Goal: Task Accomplishment & Management: Complete application form

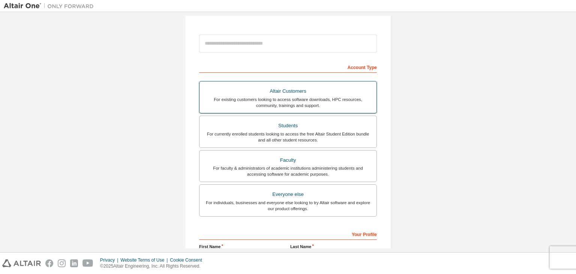
scroll to position [75, 0]
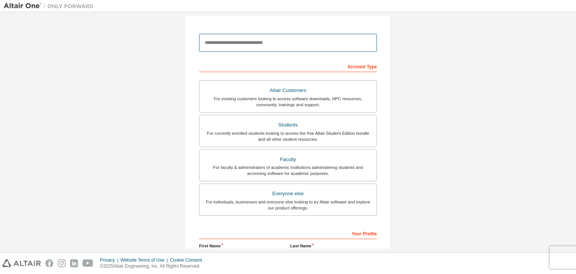
click at [261, 45] on input "email" at bounding box center [288, 43] width 178 height 18
type input "**********"
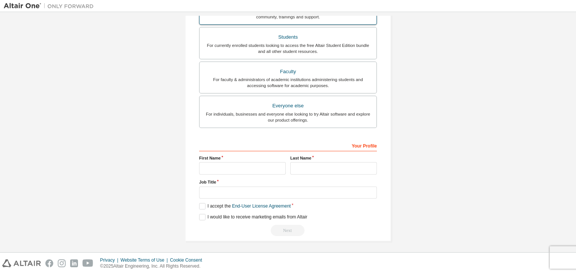
scroll to position [163, 0]
click at [245, 167] on input "text" at bounding box center [242, 168] width 87 height 12
type input "*******"
click at [301, 169] on input "text" at bounding box center [333, 168] width 87 height 12
type input "********"
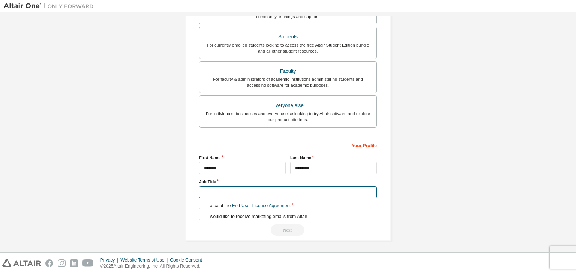
click at [273, 191] on input "text" at bounding box center [288, 192] width 178 height 12
type input "*******"
click at [200, 204] on label "I accept the End-User License Agreement" at bounding box center [245, 206] width 92 height 6
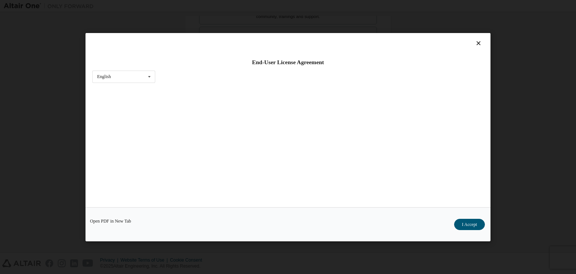
click at [200, 215] on div "Open PDF in New Tab I Accept" at bounding box center [288, 224] width 405 height 34
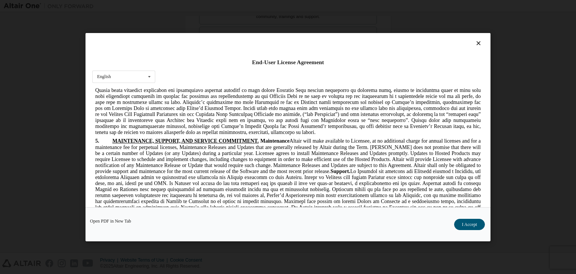
scroll to position [1013, 0]
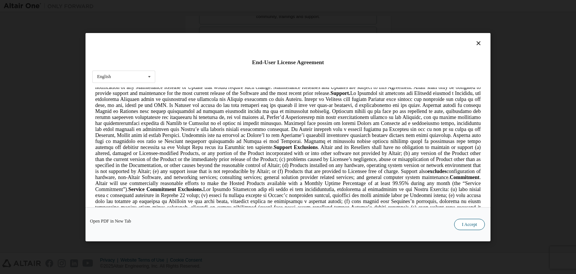
click at [472, 224] on button "I Accept" at bounding box center [469, 224] width 31 height 11
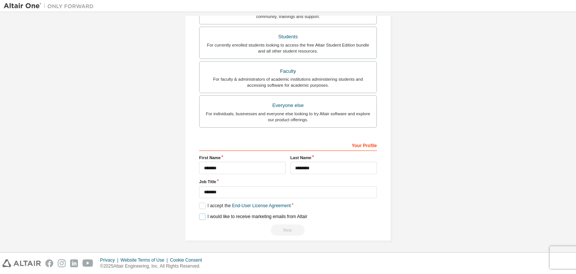
click at [201, 215] on label "I would like to receive marketing emails from Altair" at bounding box center [253, 217] width 108 height 6
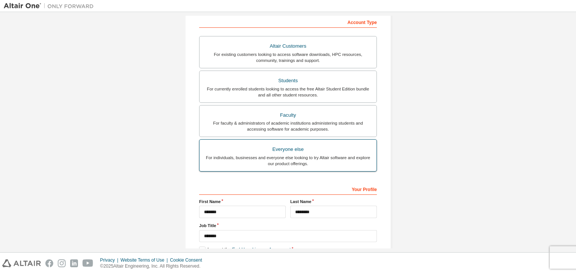
scroll to position [51, 0]
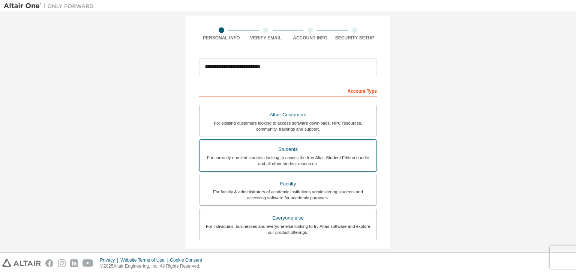
click at [302, 162] on div "For currently enrolled students looking to access the free Altair Student Editi…" at bounding box center [288, 161] width 168 height 12
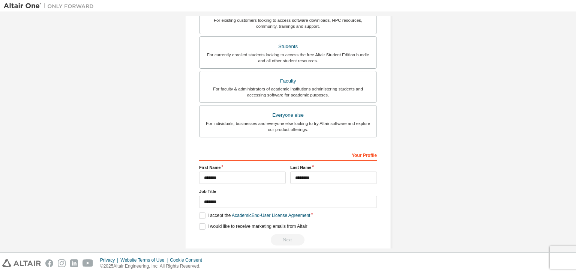
scroll to position [163, 0]
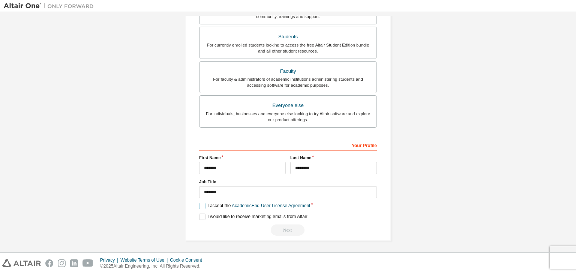
click at [203, 205] on label "I accept the Academic End-User License Agreement" at bounding box center [254, 206] width 111 height 6
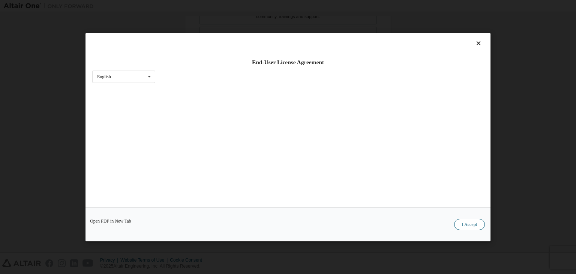
click at [469, 225] on button "I Accept" at bounding box center [469, 224] width 31 height 11
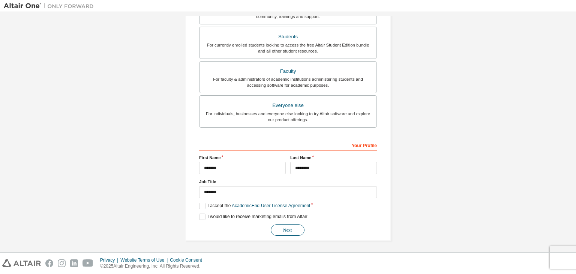
click at [287, 229] on button "Next" at bounding box center [288, 229] width 34 height 11
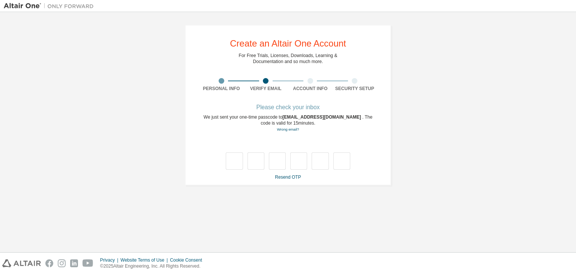
scroll to position [0, 0]
click at [290, 179] on link "Resend OTP" at bounding box center [288, 176] width 26 height 5
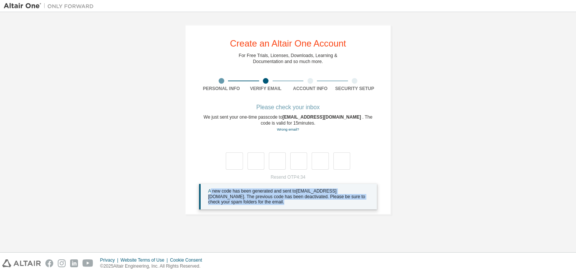
drag, startPoint x: 210, startPoint y: 191, endPoint x: 253, endPoint y: 204, distance: 45.5
click at [253, 204] on div "A new code has been generated and sent to [EMAIL_ADDRESS][DOMAIN_NAME] . The pr…" at bounding box center [289, 196] width 163 height 17
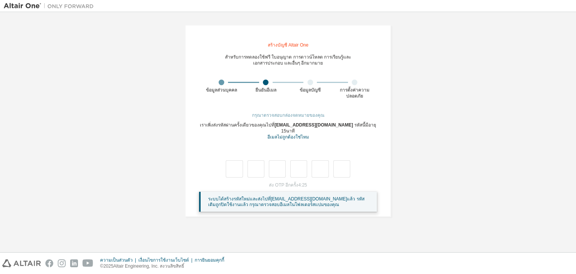
click at [341, 203] on div "ระบบได้สร้างรหัสใหม่และส่งไปที่ [EMAIL_ADDRESS][DOMAIN_NAME] แล้ว รหัสเดิมถูกปิ…" at bounding box center [288, 202] width 178 height 20
drag, startPoint x: 277, startPoint y: 126, endPoint x: 334, endPoint y: 125, distance: 57.8
click at [334, 125] on span "[EMAIL_ADDRESS][DOMAIN_NAME]" at bounding box center [315, 124] width 80 height 5
copy font "[EMAIL_ADDRESS][DOMAIN_NAME]"
click at [317, 133] on div "เราเพิ่งส่งรหัสผ่านครั้งเดียวของคุณไปที่ [EMAIL_ADDRESS][DOMAIN_NAME] รหัสนี้มี…" at bounding box center [288, 131] width 178 height 18
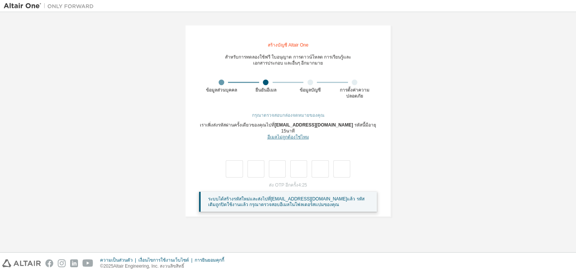
click at [294, 134] on font "อีเมลไม่ถูกต้องใช่ไหม" at bounding box center [289, 136] width 42 height 5
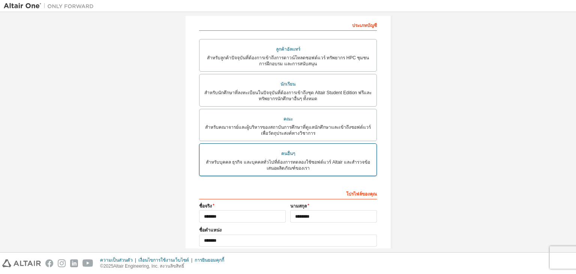
scroll to position [24, 0]
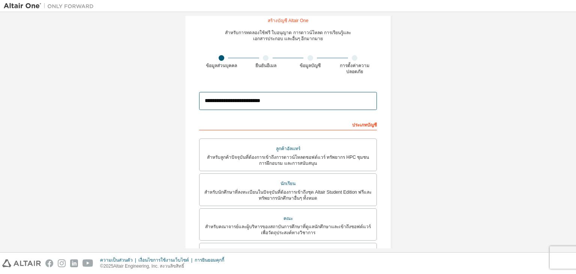
drag, startPoint x: 269, startPoint y: 101, endPoint x: 223, endPoint y: 102, distance: 45.8
click at [223, 102] on input "**********" at bounding box center [288, 101] width 178 height 18
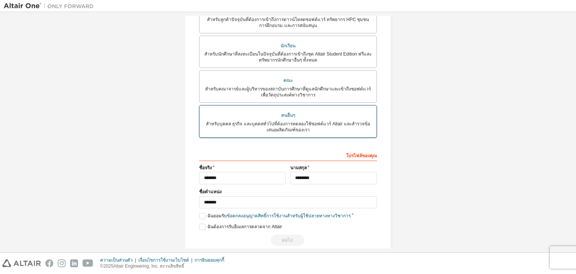
scroll to position [75, 0]
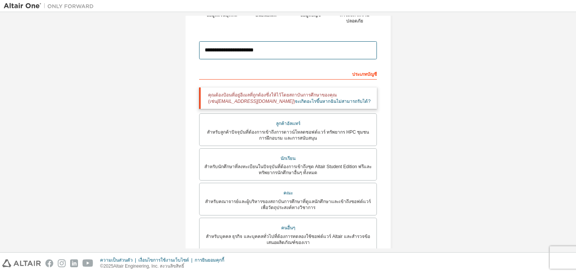
drag, startPoint x: 275, startPoint y: 51, endPoint x: 219, endPoint y: 51, distance: 55.5
click at [219, 51] on input "**********" at bounding box center [288, 50] width 178 height 18
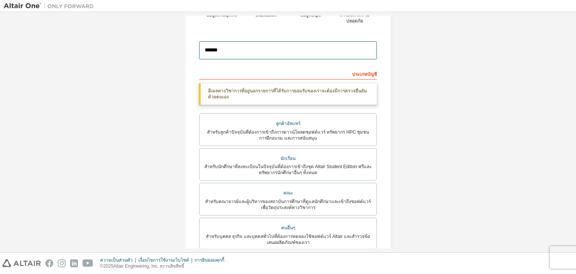
type input "**********"
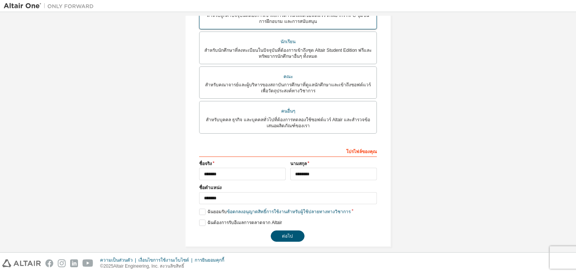
scroll to position [174, 0]
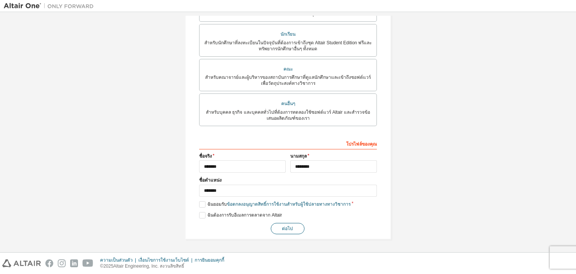
click at [286, 230] on button "ต่อไป" at bounding box center [288, 228] width 34 height 11
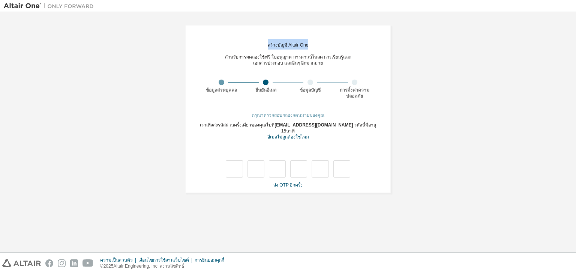
drag, startPoint x: 311, startPoint y: 45, endPoint x: 268, endPoint y: 46, distance: 43.2
click at [268, 46] on div "**********" at bounding box center [288, 109] width 206 height 168
copy font "สร้างบัญชี Altair One"
click at [322, 42] on div "**********" at bounding box center [288, 109] width 206 height 168
click at [289, 182] on font "ส่ง OTP อีกครั้ง" at bounding box center [288, 184] width 29 height 5
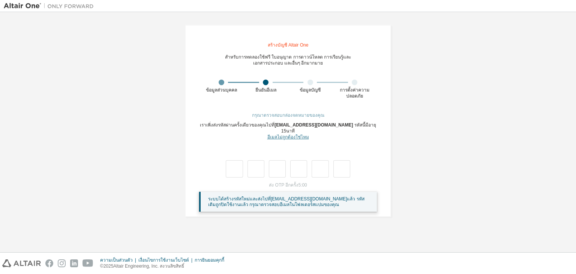
click at [297, 134] on font "อีเมลไม่ถูกต้องใช่ไหม" at bounding box center [289, 136] width 42 height 5
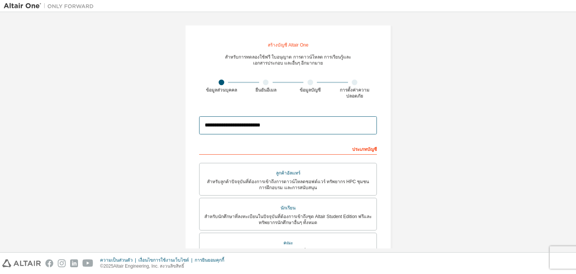
drag, startPoint x: 294, startPoint y: 128, endPoint x: 207, endPoint y: 134, distance: 87.2
click at [182, 131] on div "**********" at bounding box center [288, 219] width 224 height 406
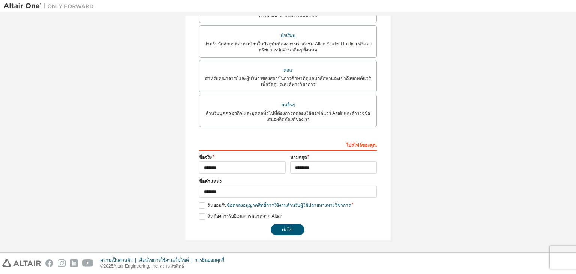
scroll to position [174, 0]
click at [291, 228] on button "ต่อไป" at bounding box center [288, 228] width 34 height 11
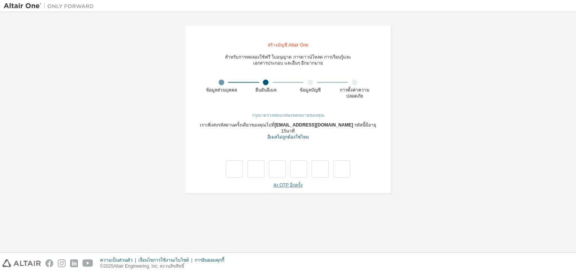
click at [293, 182] on font "ส่ง OTP อีกครั้ง" at bounding box center [288, 184] width 29 height 5
